Goal: Navigation & Orientation: Find specific page/section

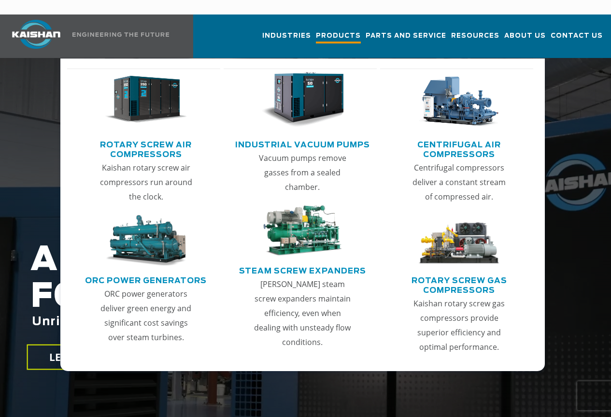
click at [316, 30] on span "Products" at bounding box center [338, 36] width 45 height 13
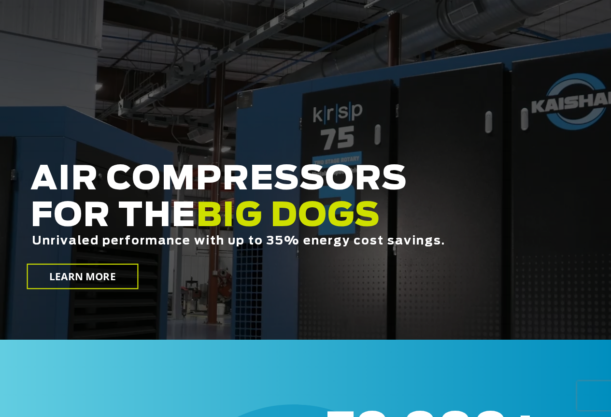
scroll to position [97, 0]
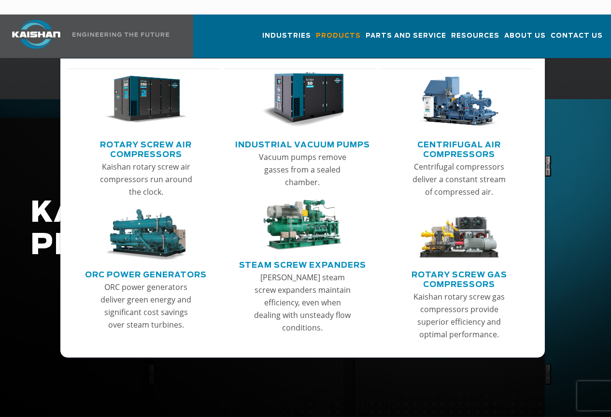
click at [147, 136] on link "Rotary Screw Air Compressors" at bounding box center [146, 148] width 149 height 24
